Goal: Task Accomplishment & Management: Manage account settings

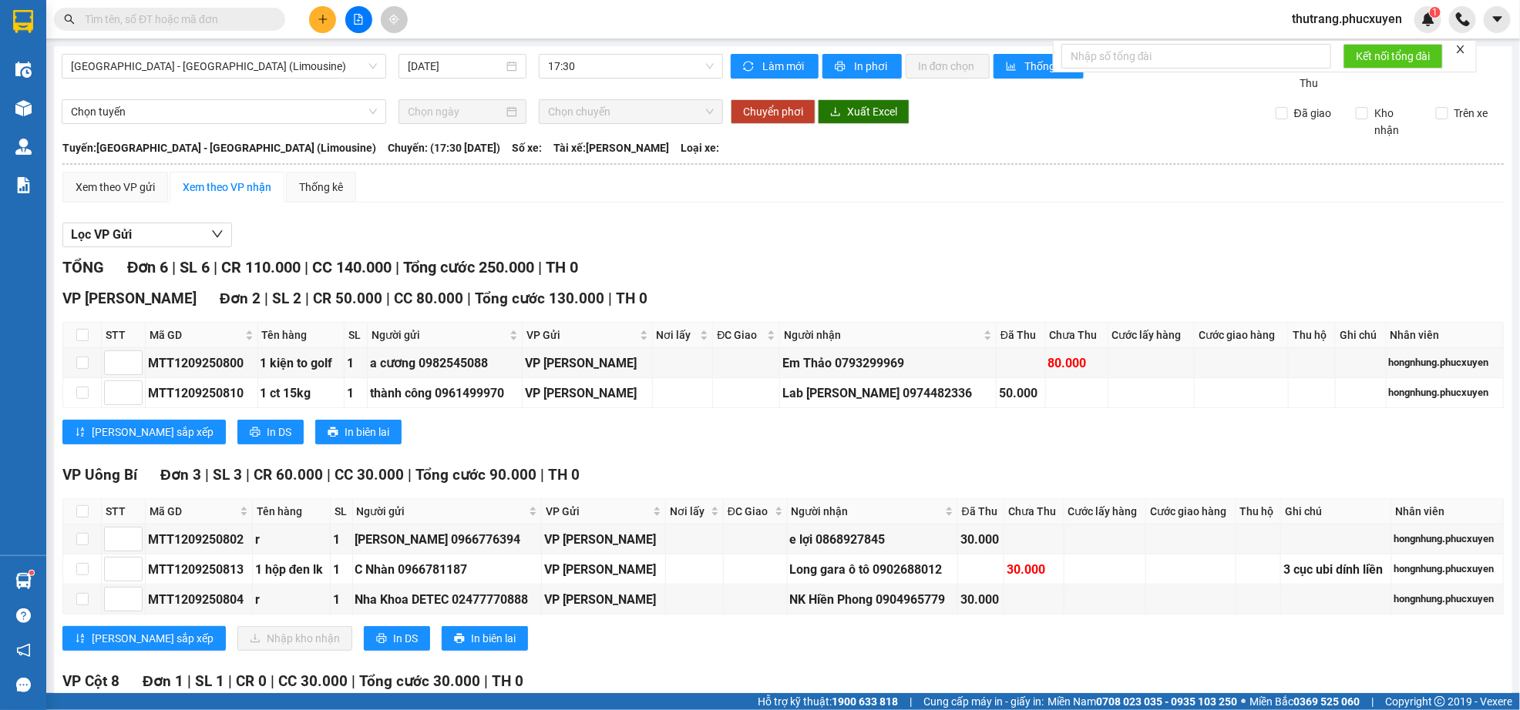
scroll to position [158, 0]
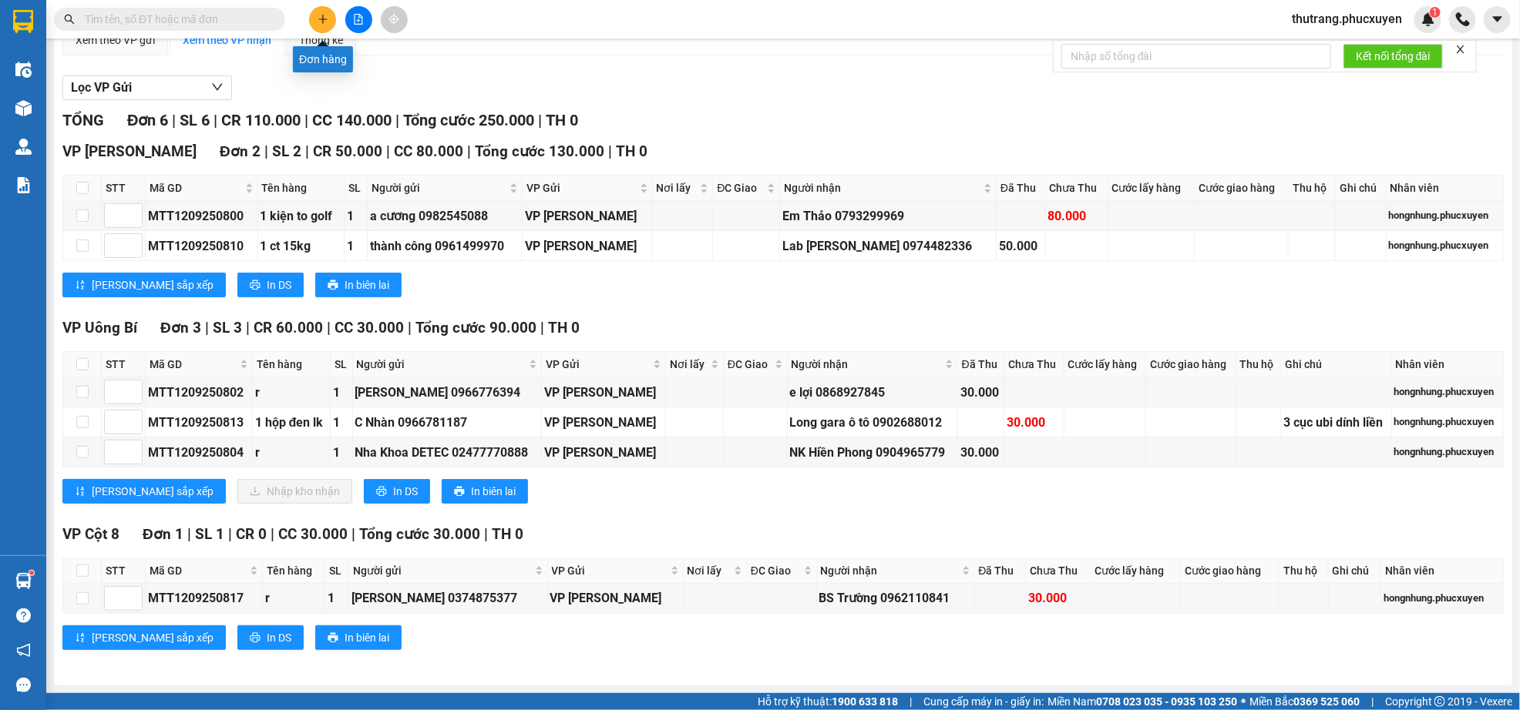
click at [331, 22] on button at bounding box center [322, 19] width 27 height 27
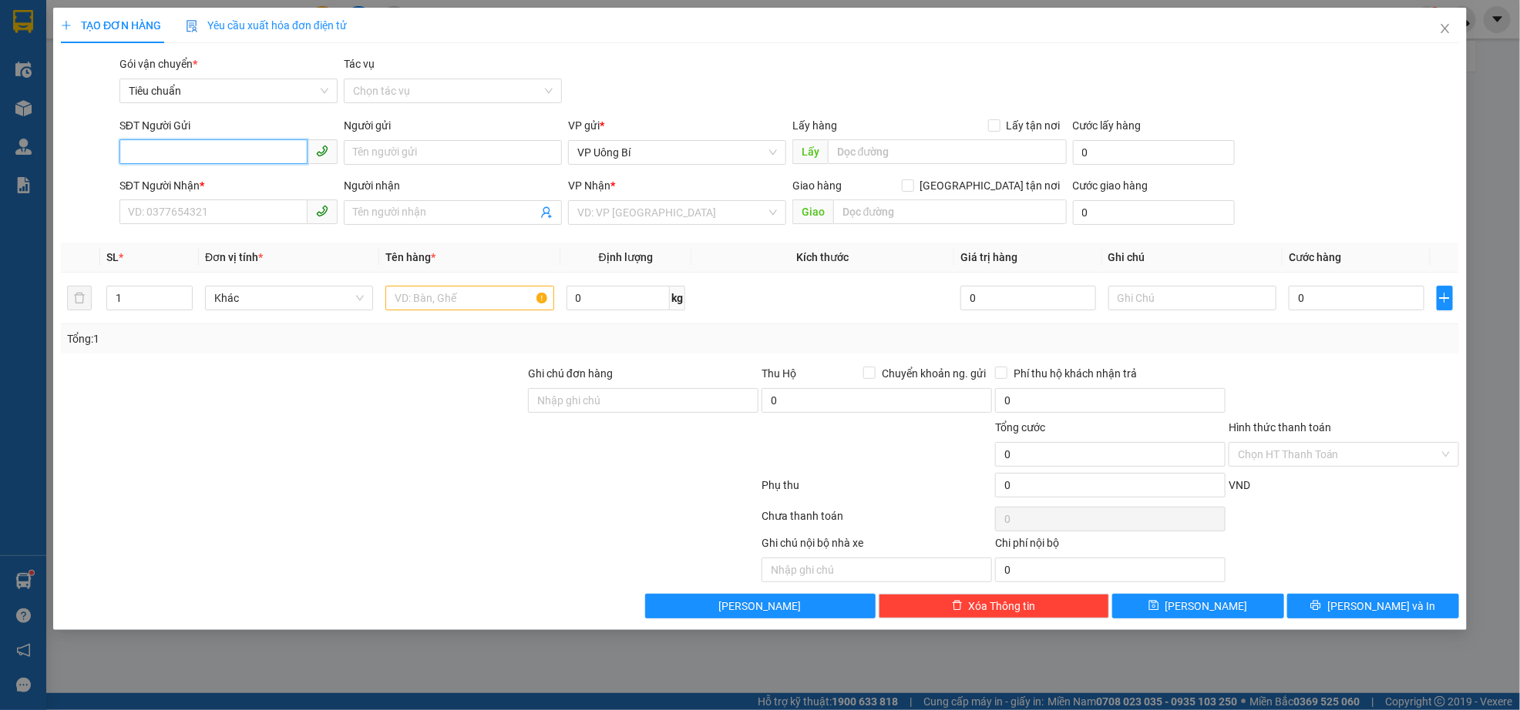
paste input "0358311150"
type input "0358311150"
click at [220, 208] on input "SĐT Người Nhận *" at bounding box center [213, 212] width 188 height 25
paste input "0358311150"
type input "0358311150"
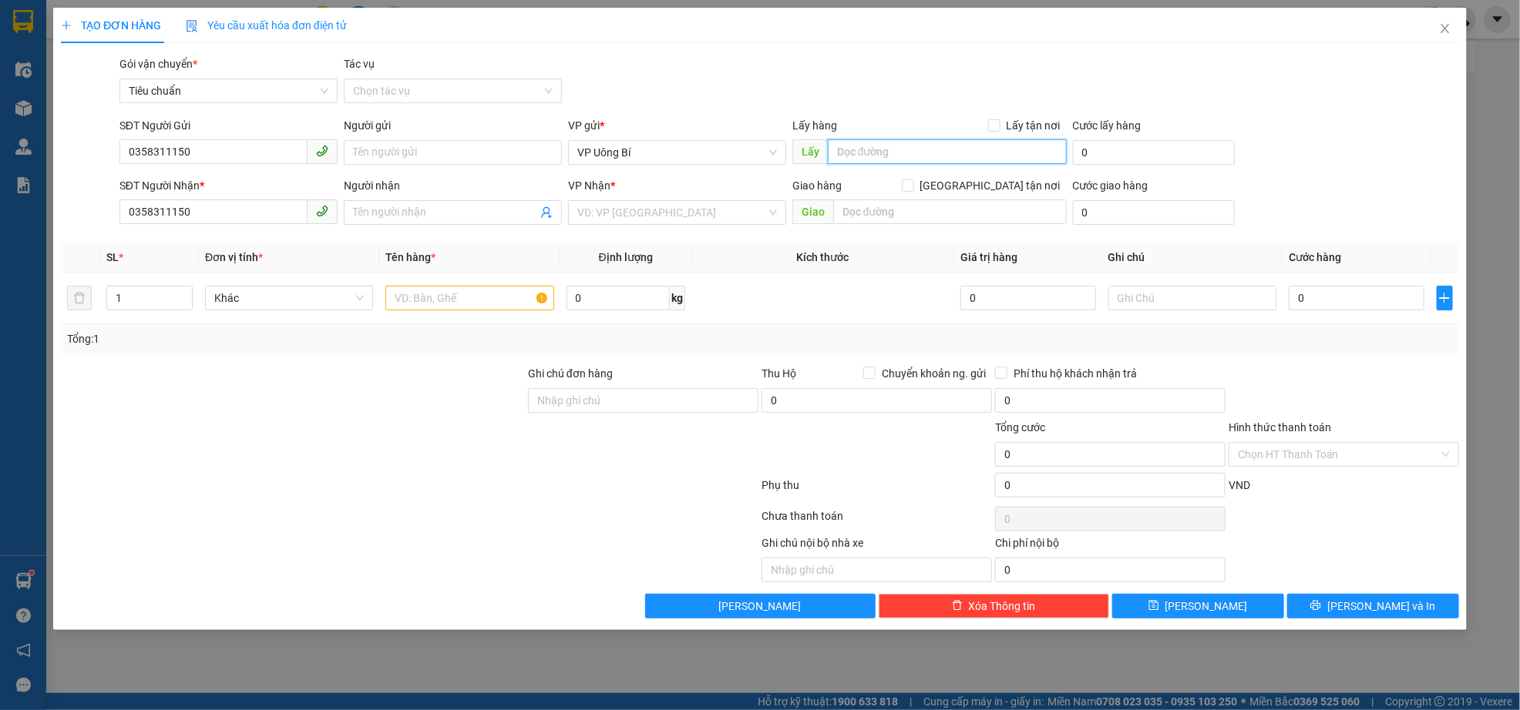
click at [919, 149] on input "text" at bounding box center [947, 151] width 239 height 25
type input "lu"
click at [704, 220] on input "search" at bounding box center [671, 212] width 189 height 23
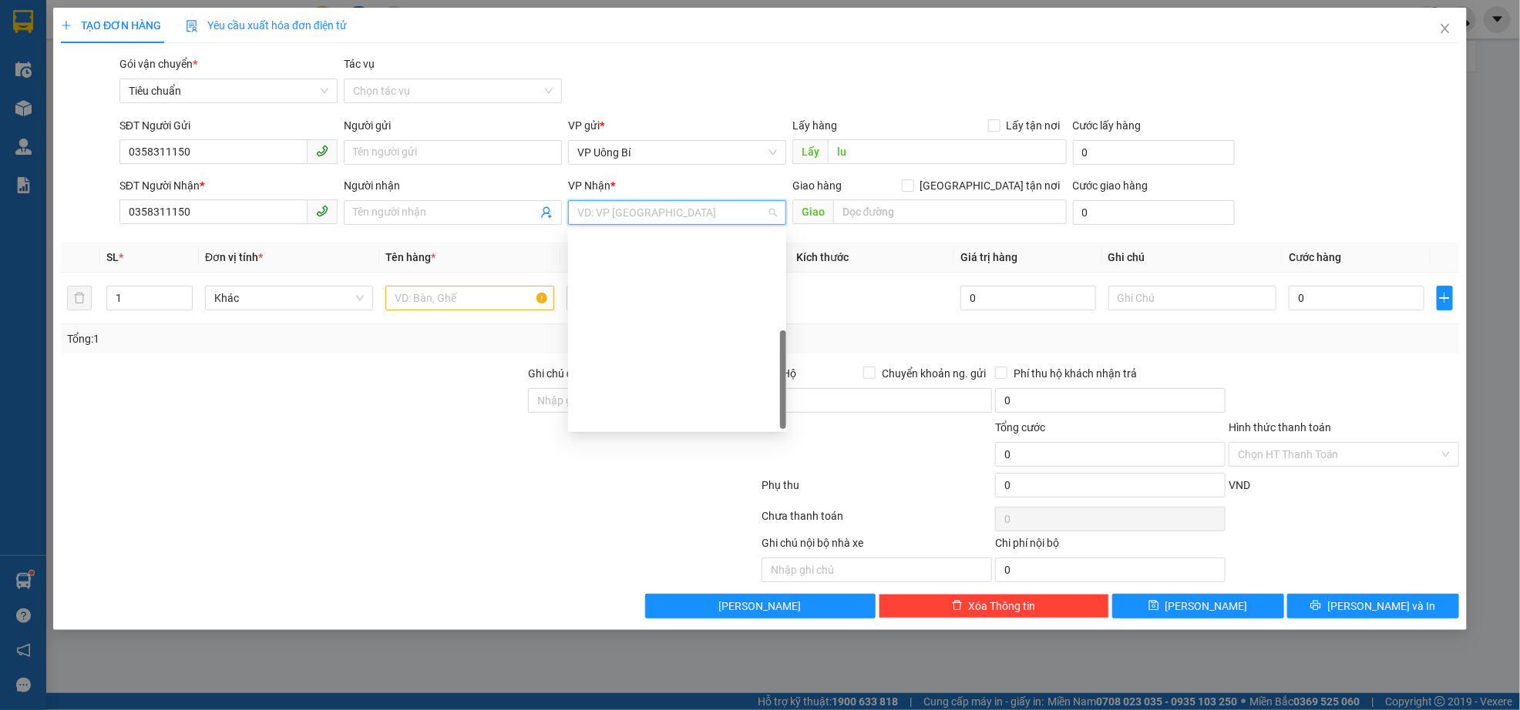
scroll to position [246, 0]
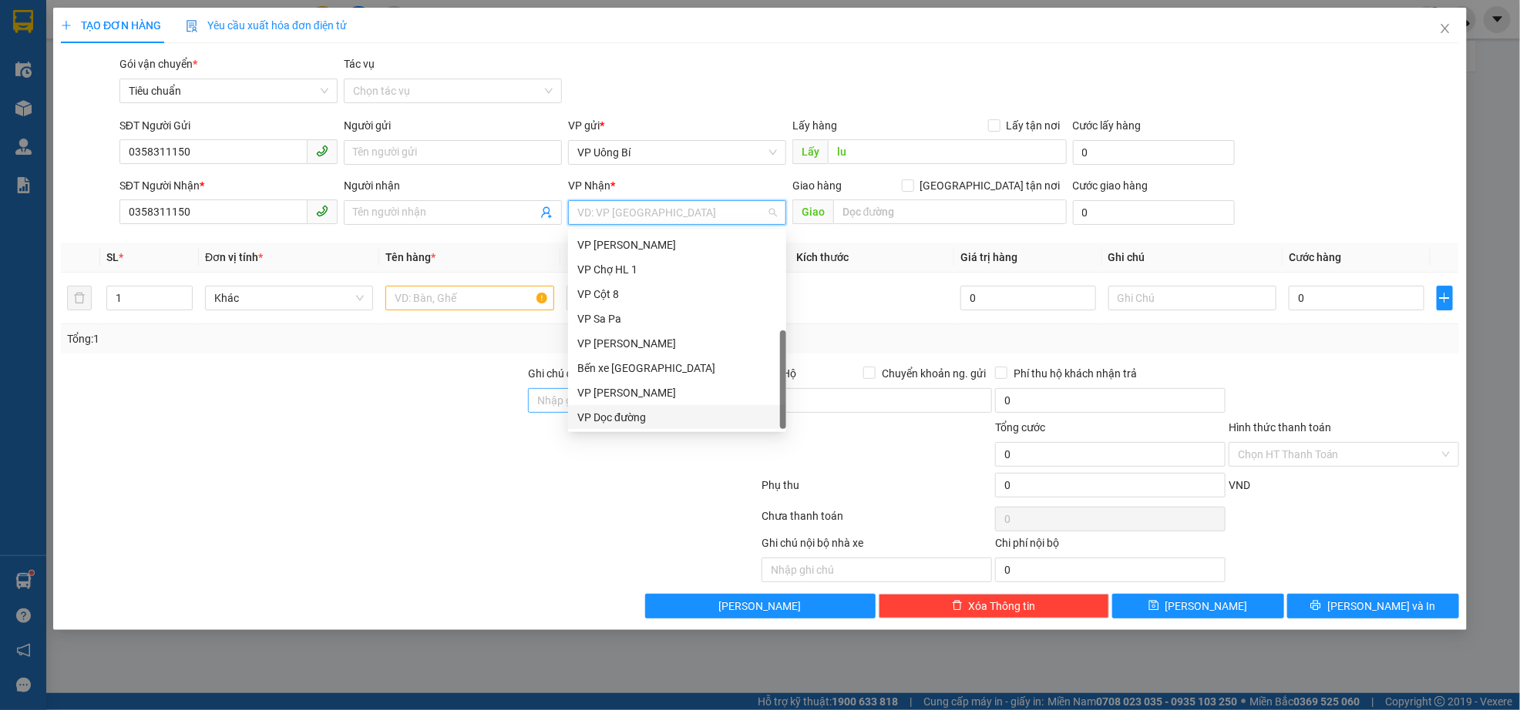
click at [657, 419] on div "VP Dọc đường" at bounding box center [677, 417] width 200 height 17
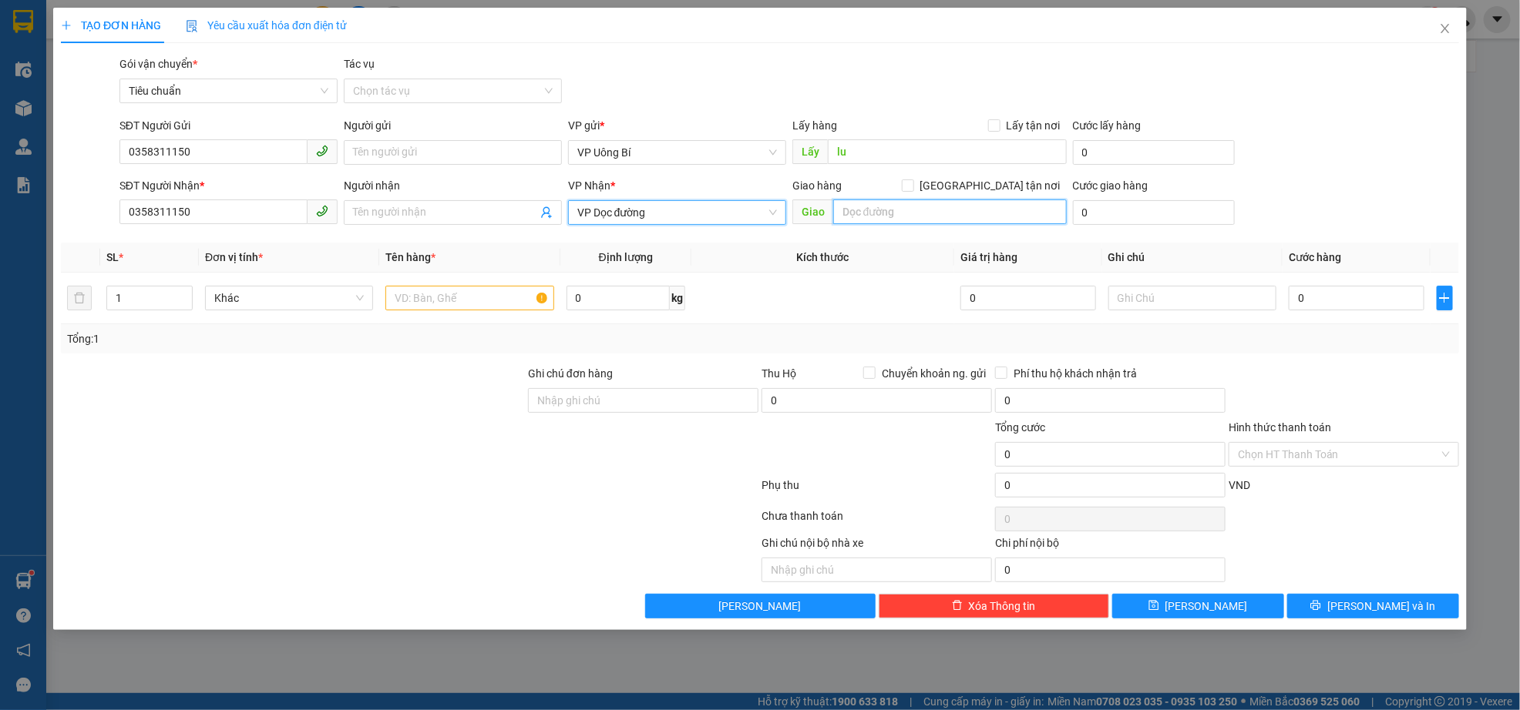
click at [925, 206] on input "text" at bounding box center [949, 212] width 233 height 25
type input "quế võ"
click at [490, 304] on input "text" at bounding box center [469, 298] width 168 height 25
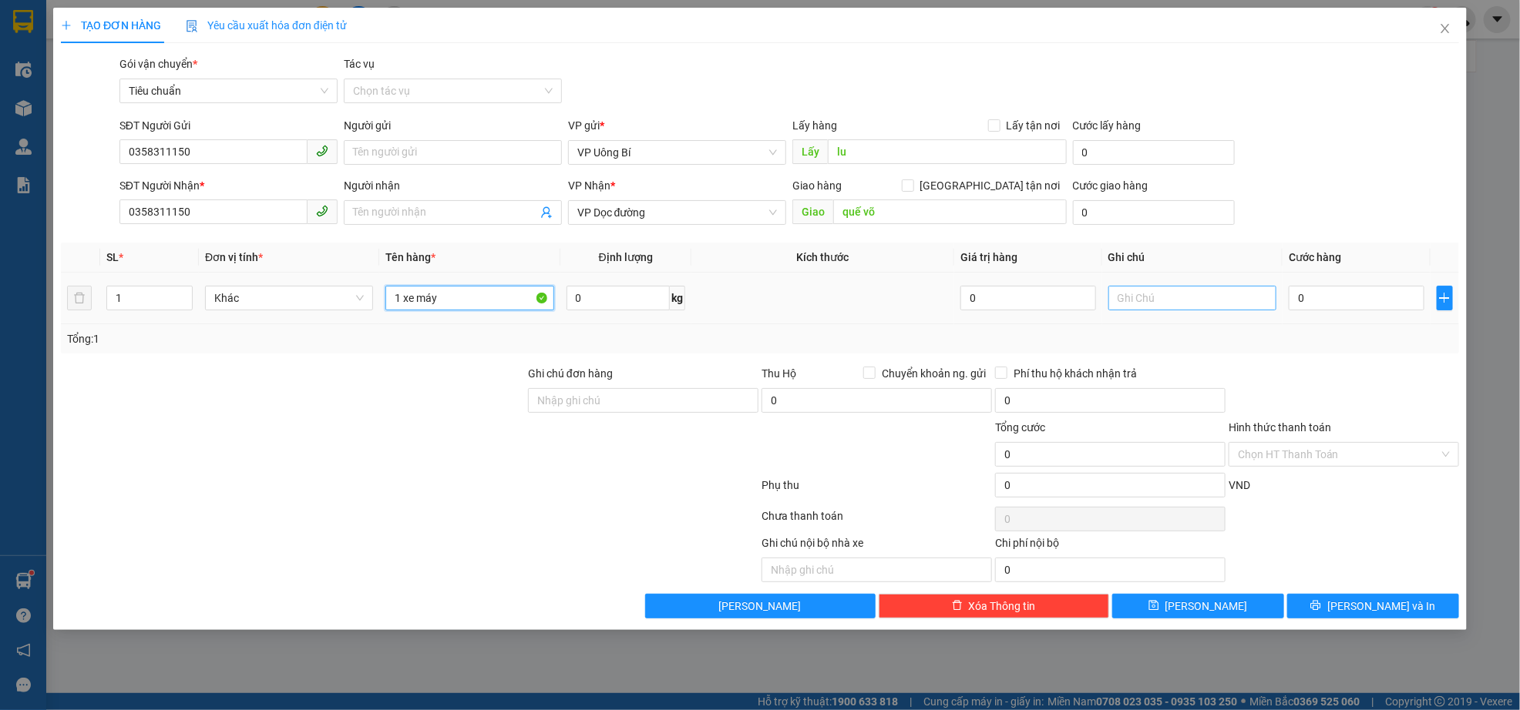
type input "1 xe máy"
click at [1195, 299] on input "text" at bounding box center [1192, 298] width 168 height 25
type input "kèm theo kh"
click at [1304, 299] on input "0" at bounding box center [1356, 298] width 136 height 25
type input "6"
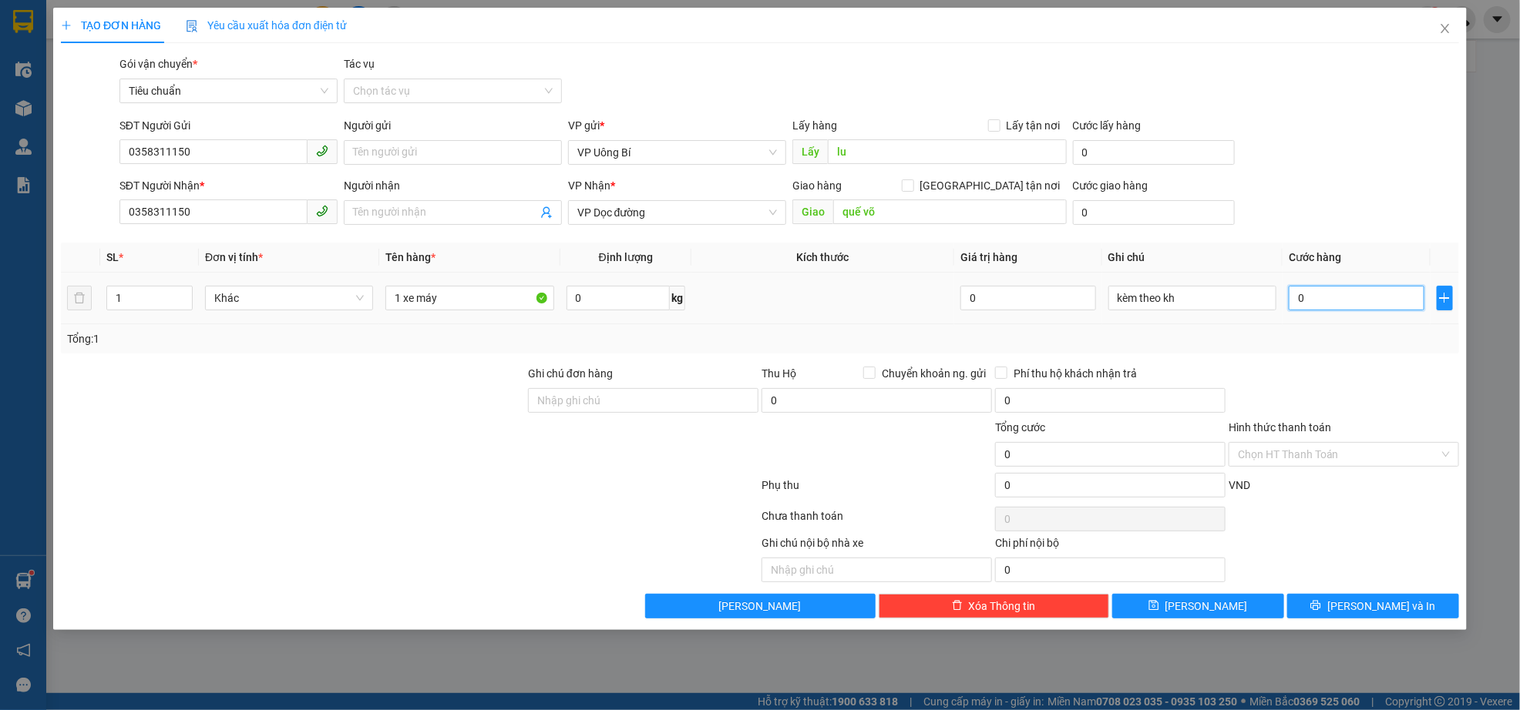
type input "6"
type input "60"
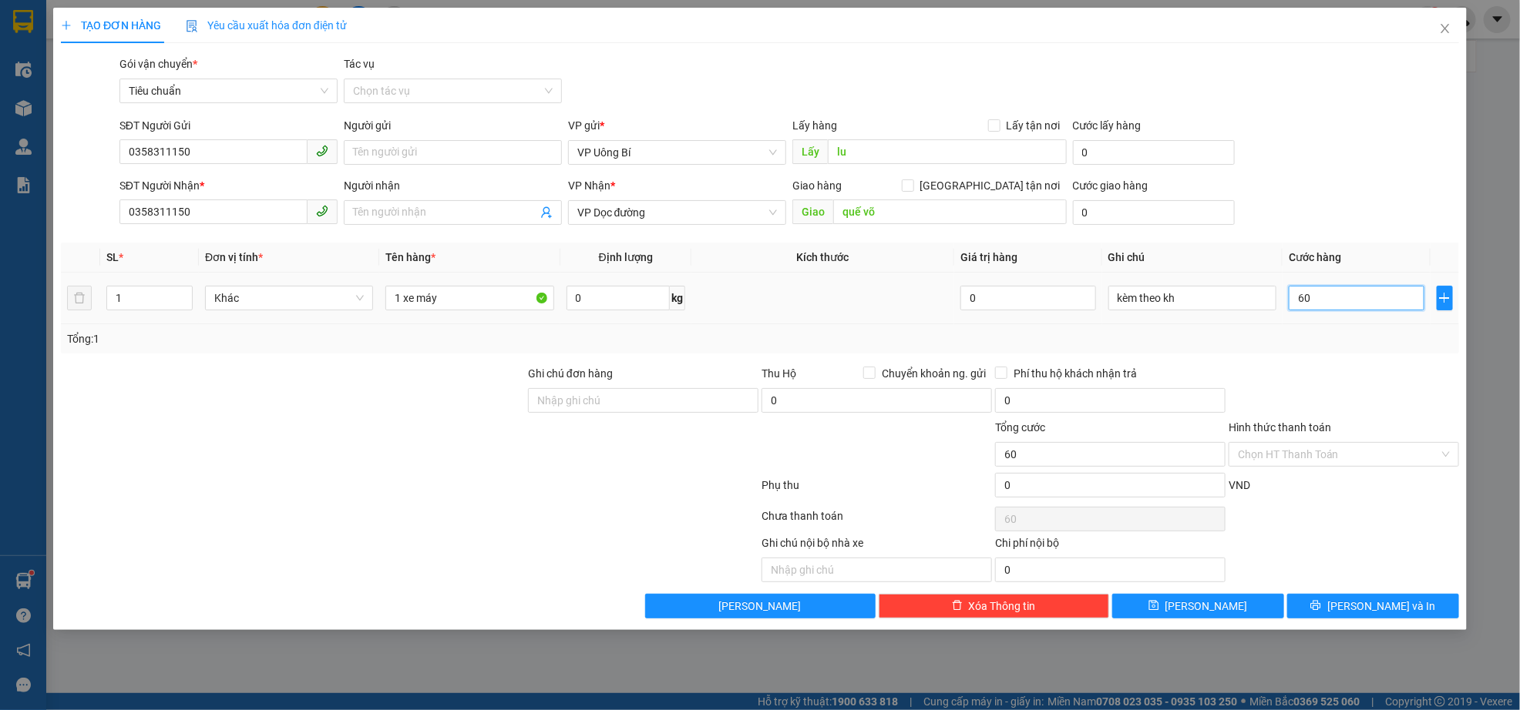
type input "600"
type input "600.000"
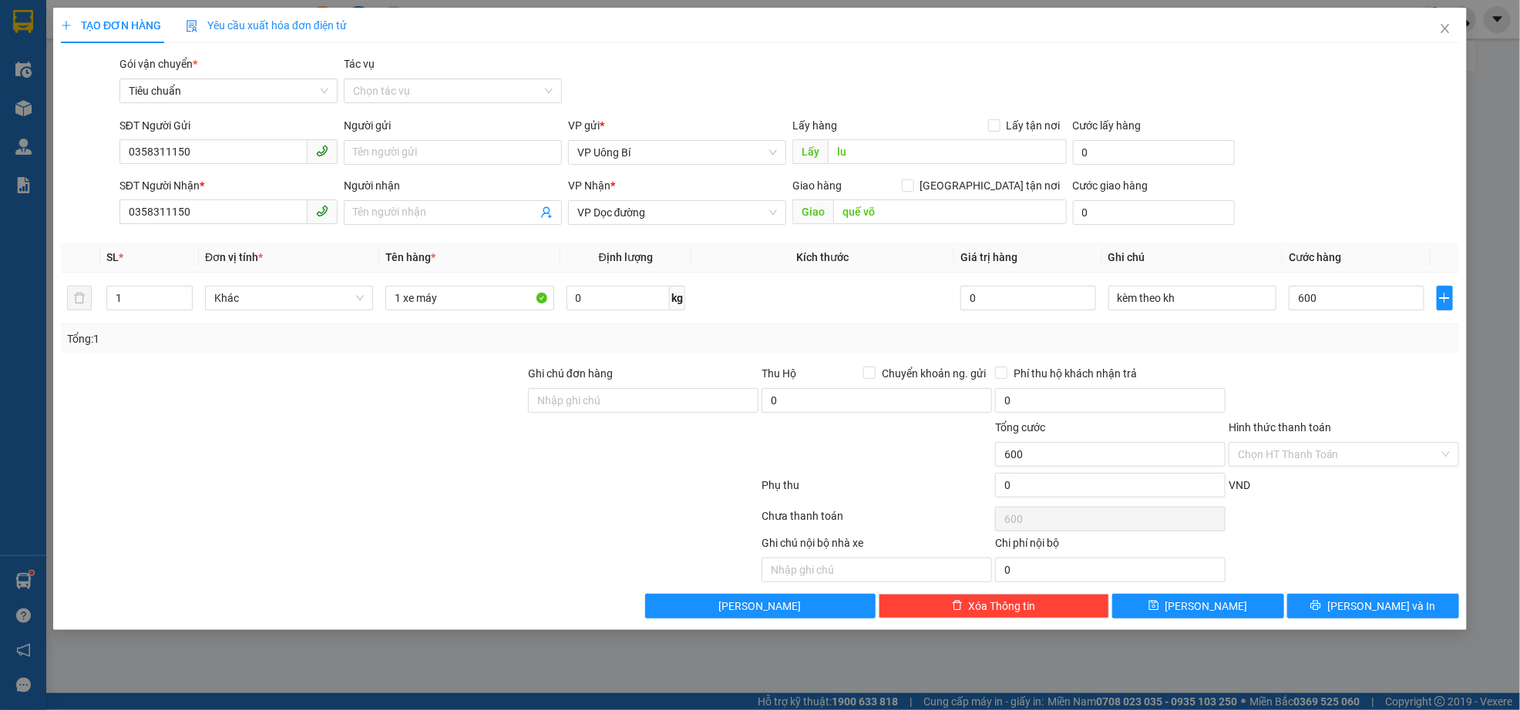
type input "600.000"
click at [1325, 336] on div "Tổng: 1" at bounding box center [760, 339] width 1386 height 17
click at [1158, 611] on icon "save" at bounding box center [1153, 606] width 10 height 10
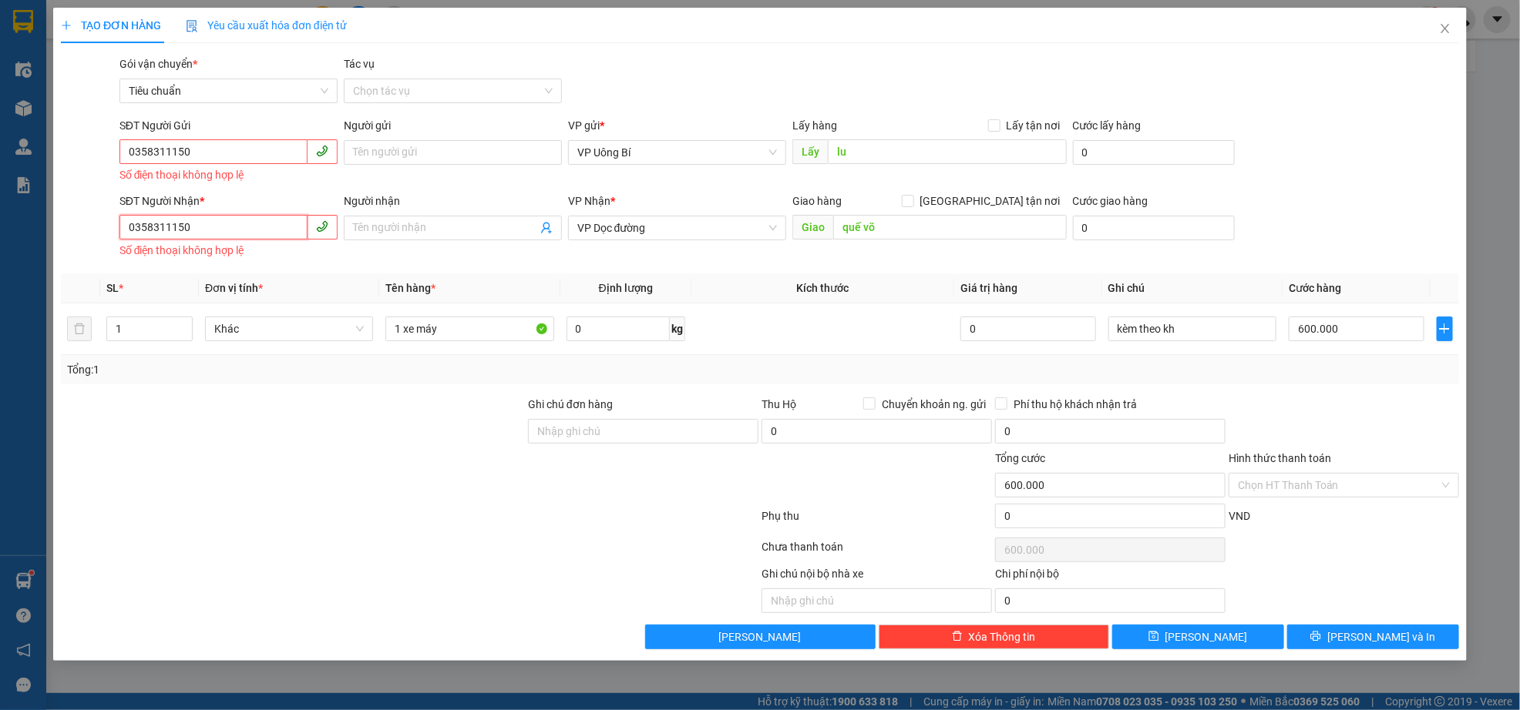
click at [129, 229] on input "0358311150" at bounding box center [213, 227] width 188 height 25
click at [134, 229] on input "0358311150" at bounding box center [213, 227] width 188 height 25
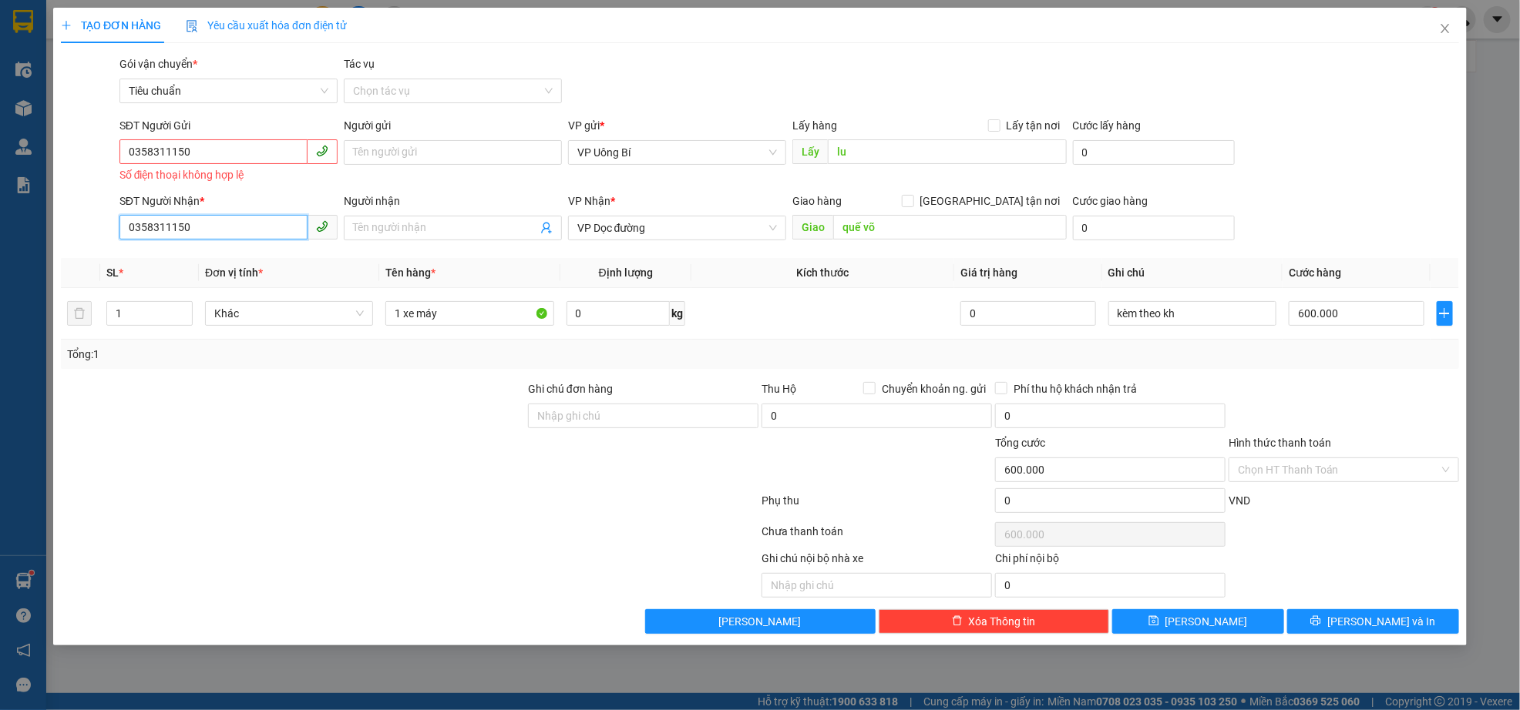
type input "0358311150"
click at [133, 151] on input "0358311150" at bounding box center [213, 151] width 188 height 25
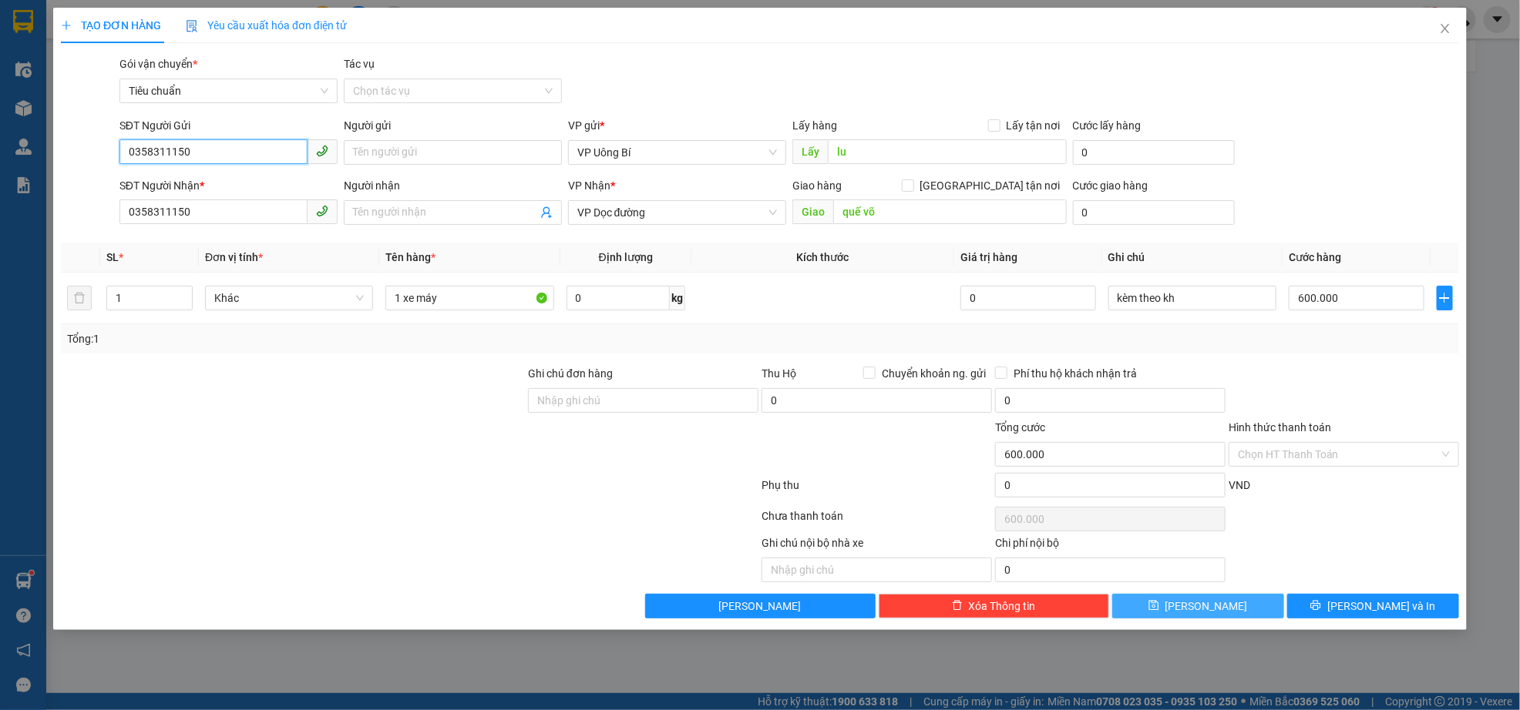
type input "0358311150"
click at [1198, 609] on span "[PERSON_NAME]" at bounding box center [1206, 606] width 82 height 17
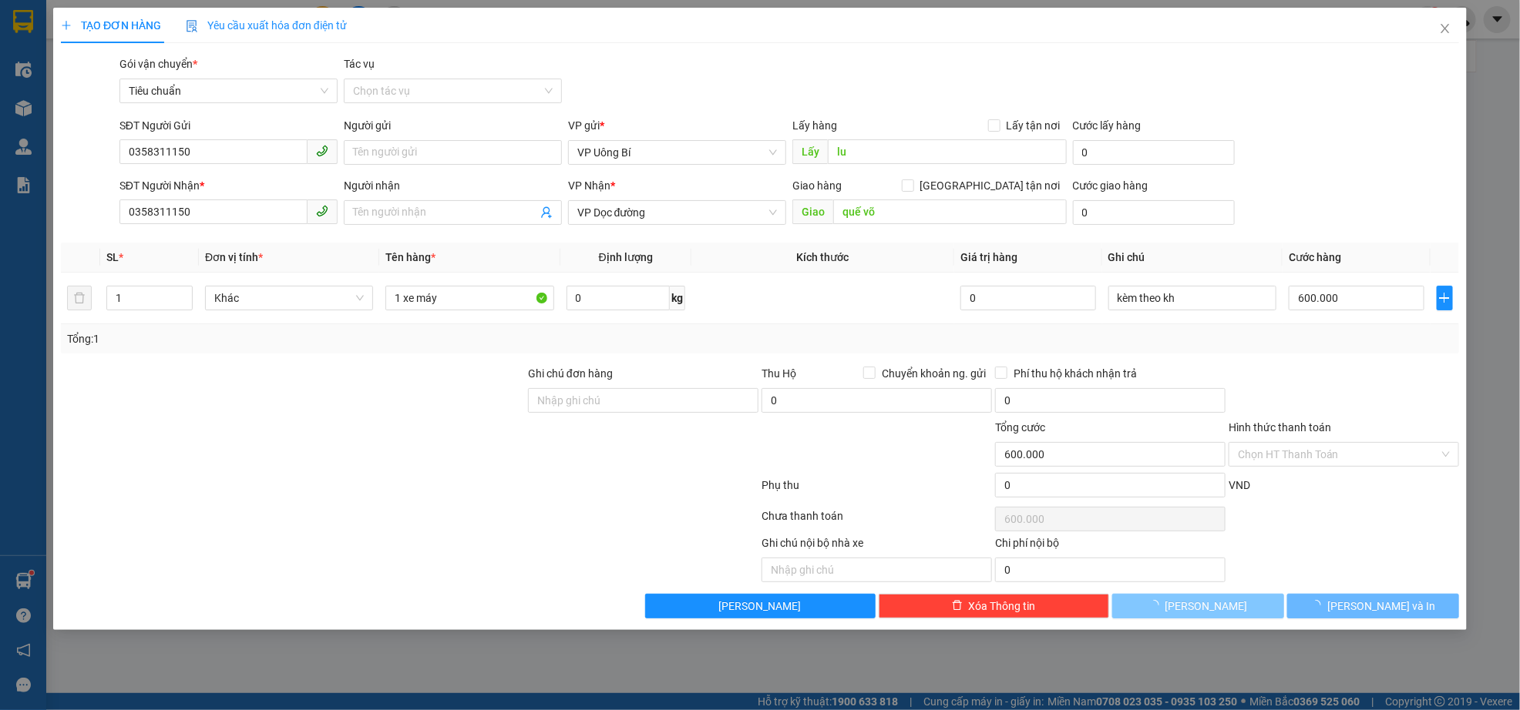
type input "0"
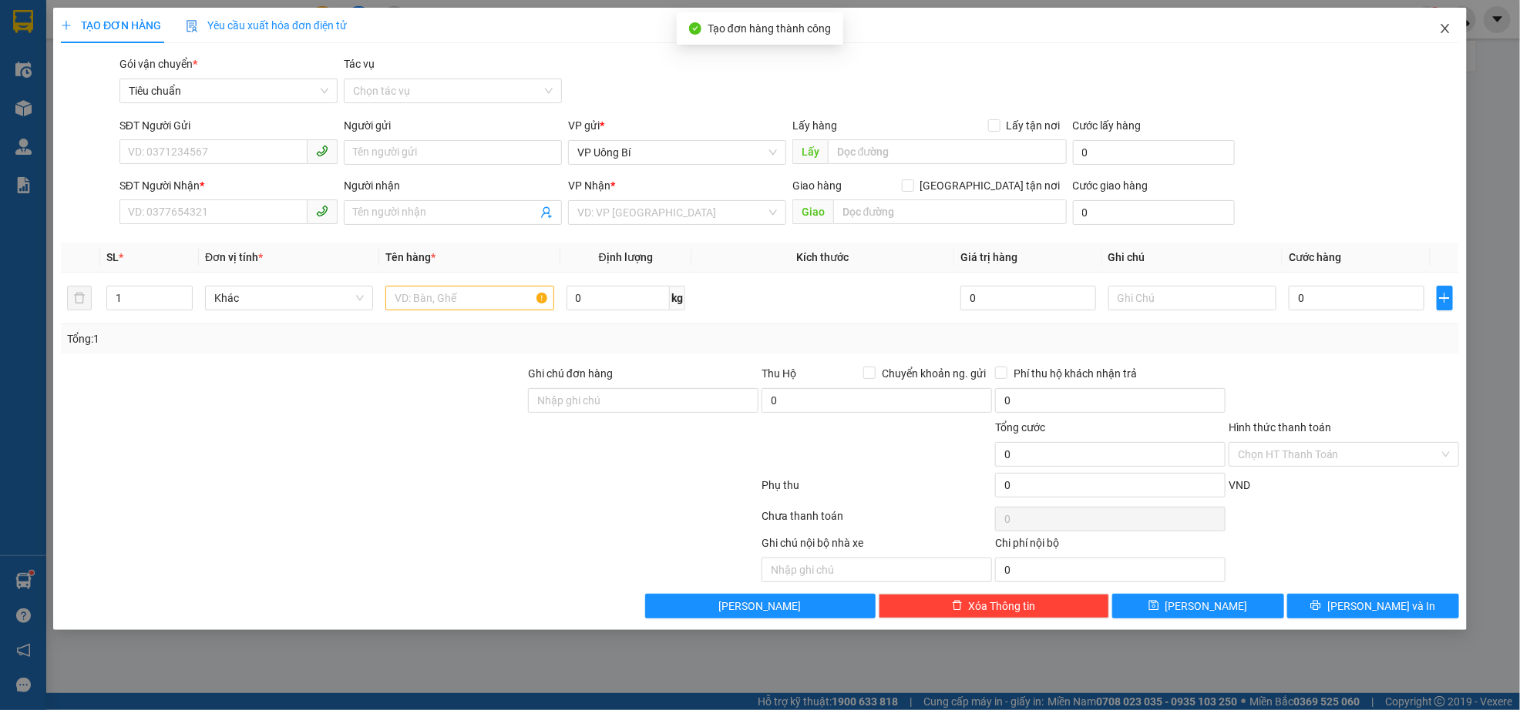
click at [1449, 23] on icon "close" at bounding box center [1445, 28] width 12 height 12
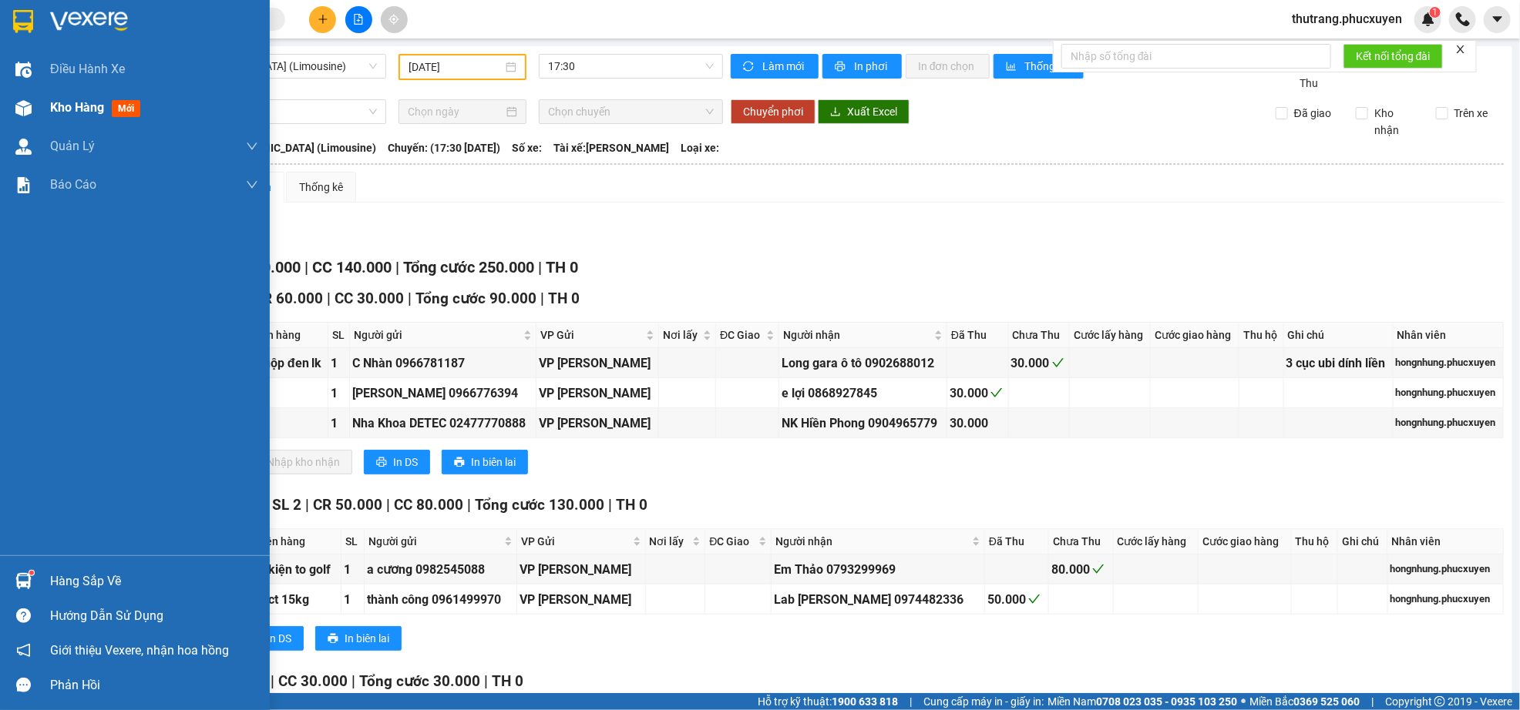
click at [65, 105] on span "Kho hàng" at bounding box center [77, 107] width 54 height 15
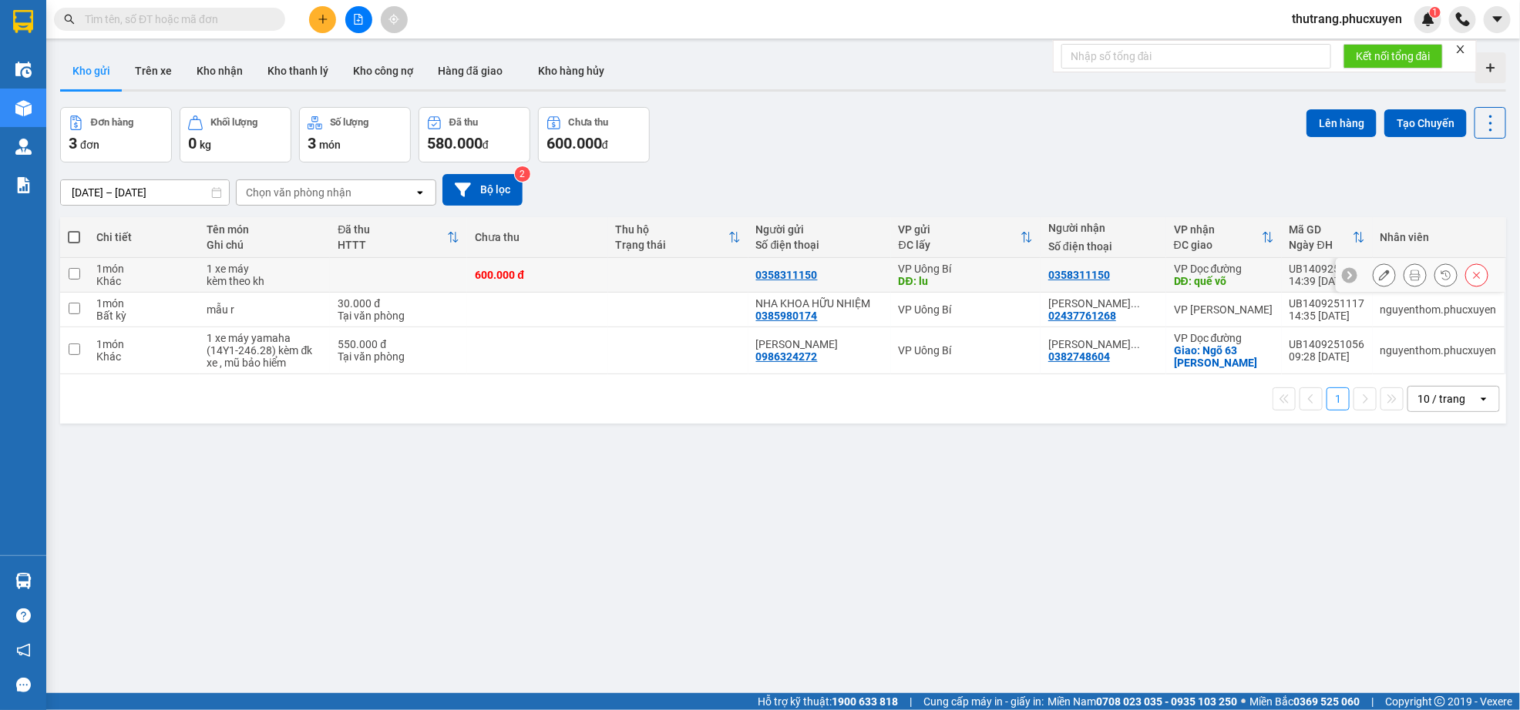
click at [74, 278] on input "checkbox" at bounding box center [75, 274] width 12 height 12
checkbox input "true"
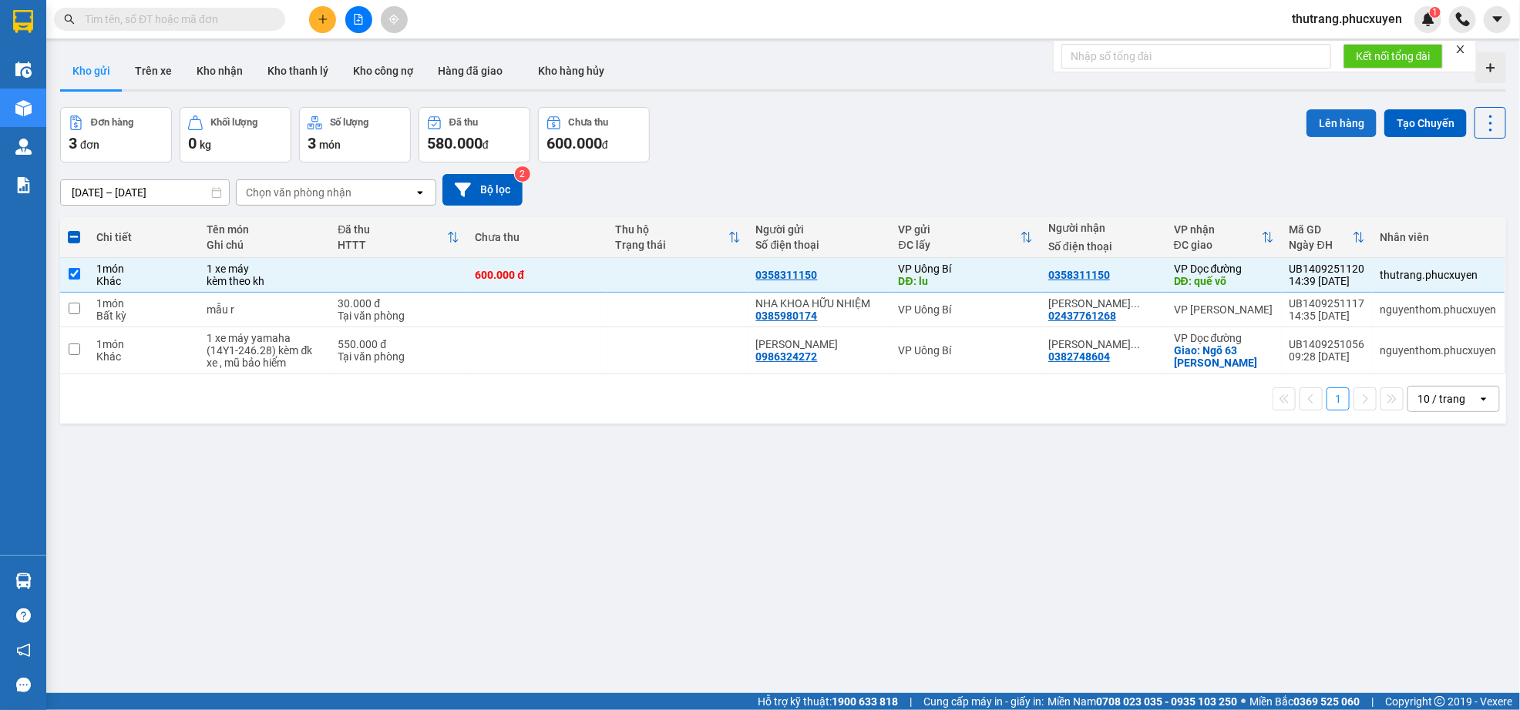
click at [1323, 123] on button "Lên hàng" at bounding box center [1341, 123] width 70 height 28
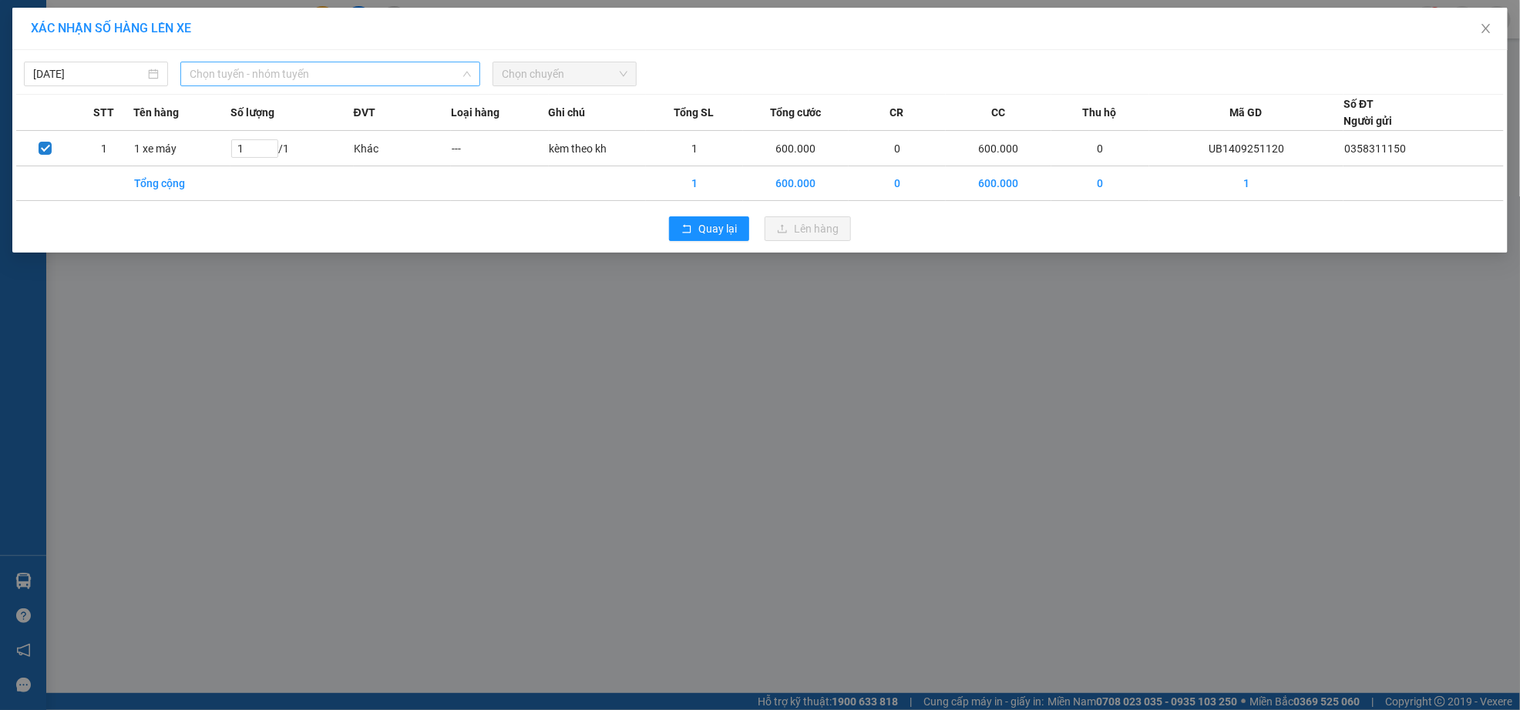
click at [222, 72] on span "Chọn tuyến - nhóm tuyến" at bounding box center [331, 73] width 282 height 23
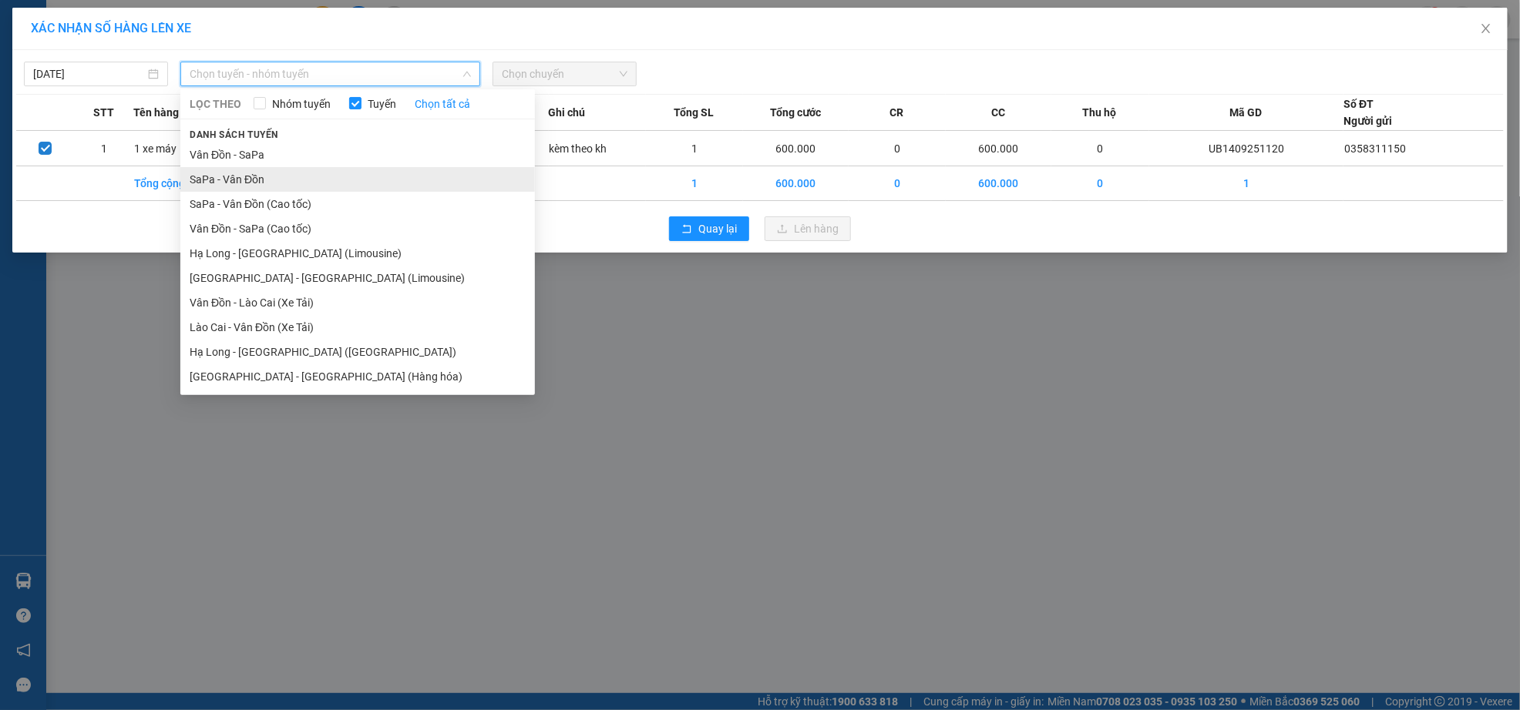
click at [276, 174] on li "SaPa - Vân Đồn" at bounding box center [357, 179] width 354 height 25
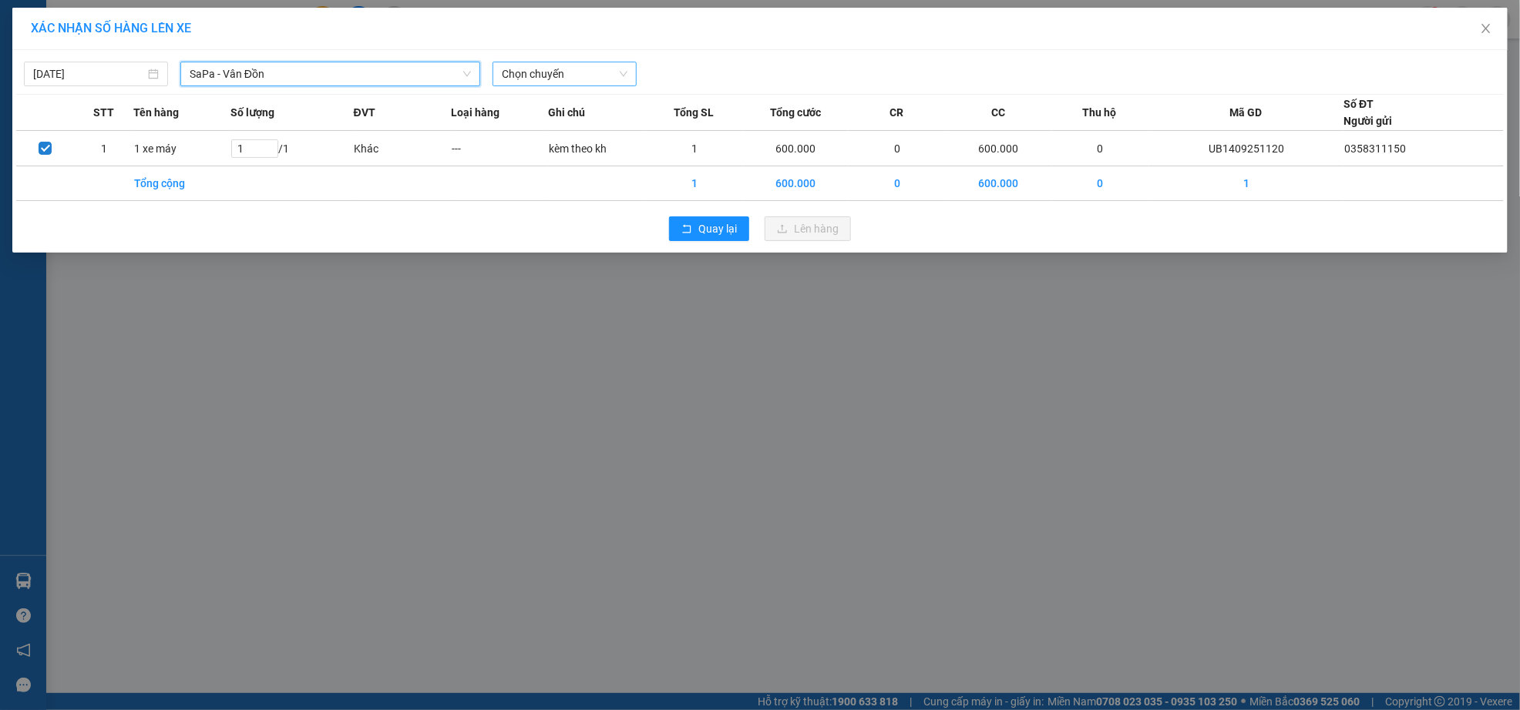
click at [514, 69] on span "Chọn chuyến" at bounding box center [565, 73] width 126 height 23
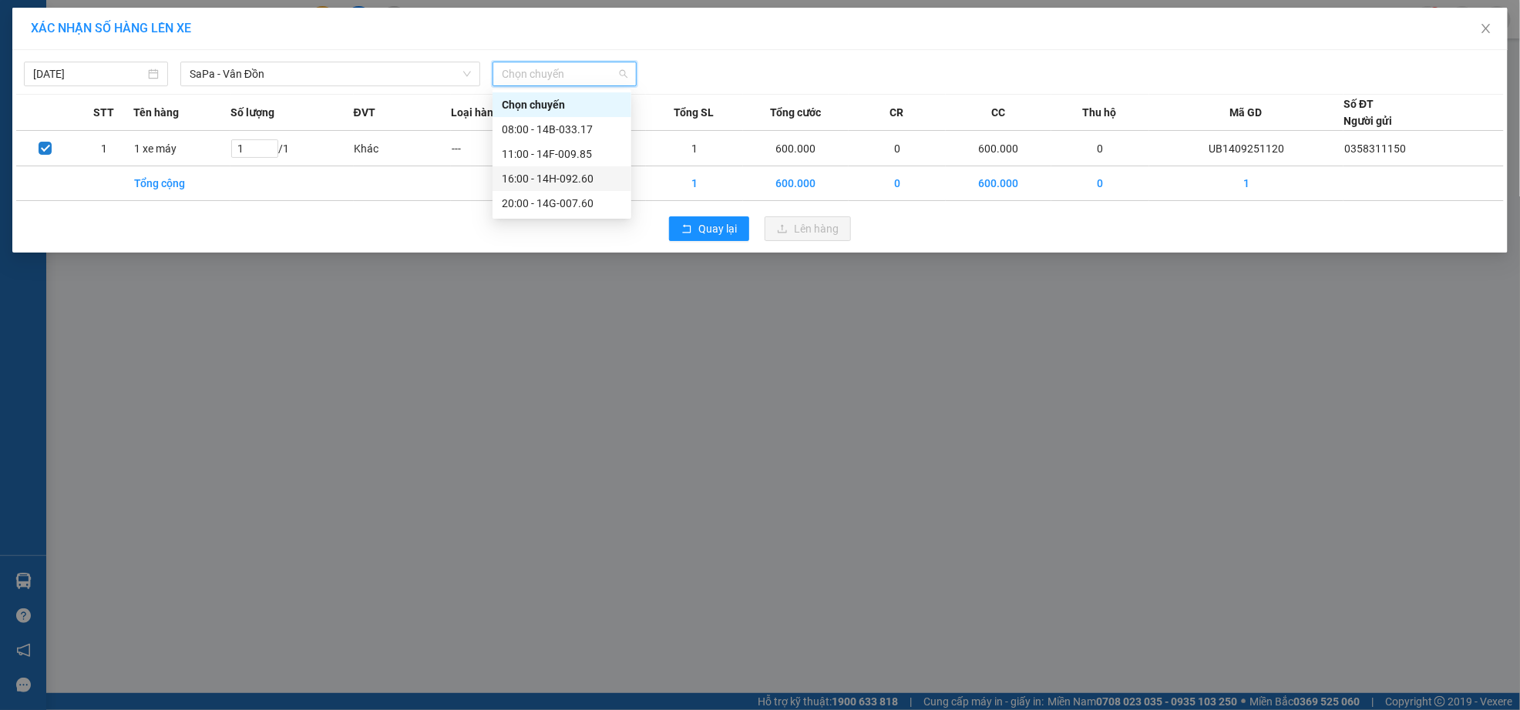
click at [559, 186] on div "16:00 - 14H-092.60" at bounding box center [562, 178] width 120 height 17
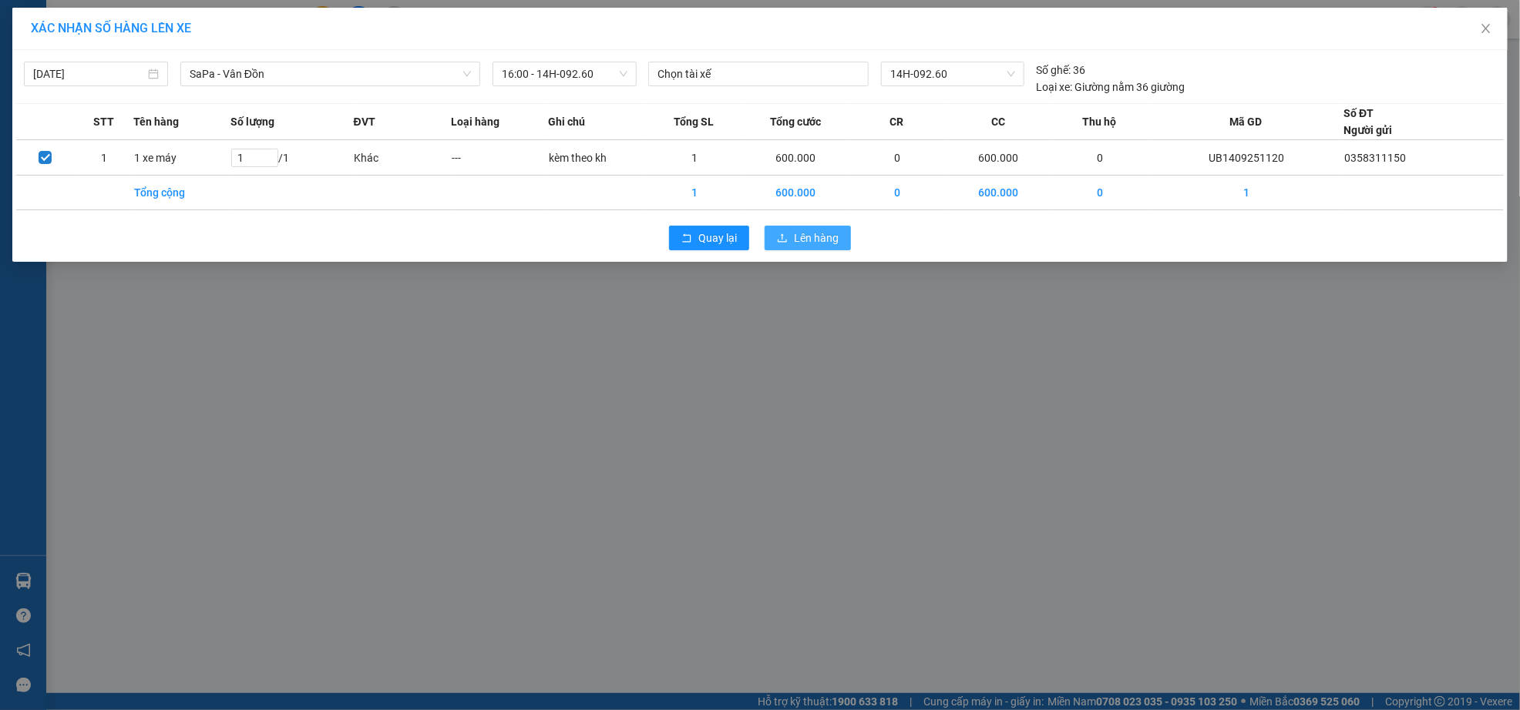
click at [798, 238] on span "Lên hàng" at bounding box center [816, 238] width 45 height 17
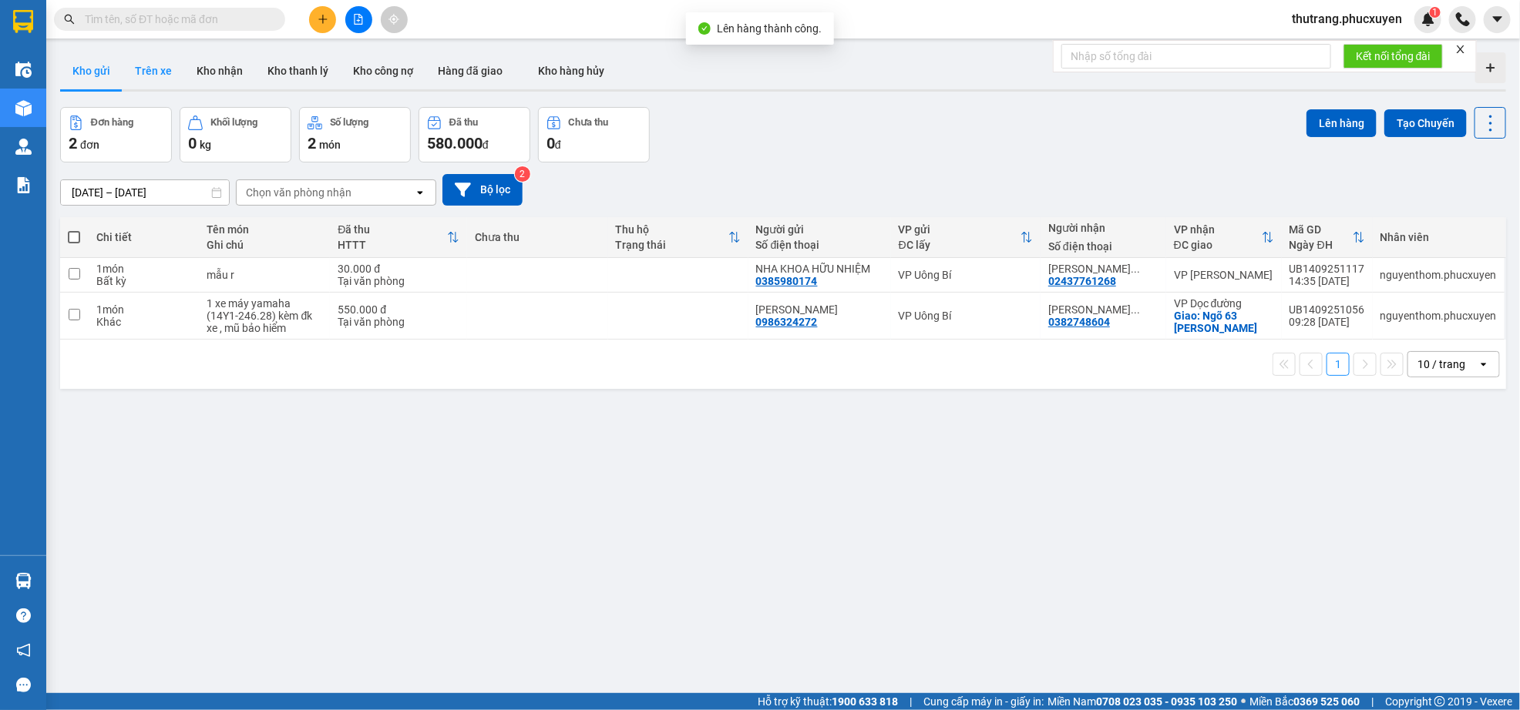
click at [153, 72] on button "Trên xe" at bounding box center [154, 70] width 62 height 37
